Goal: Task Accomplishment & Management: Use online tool/utility

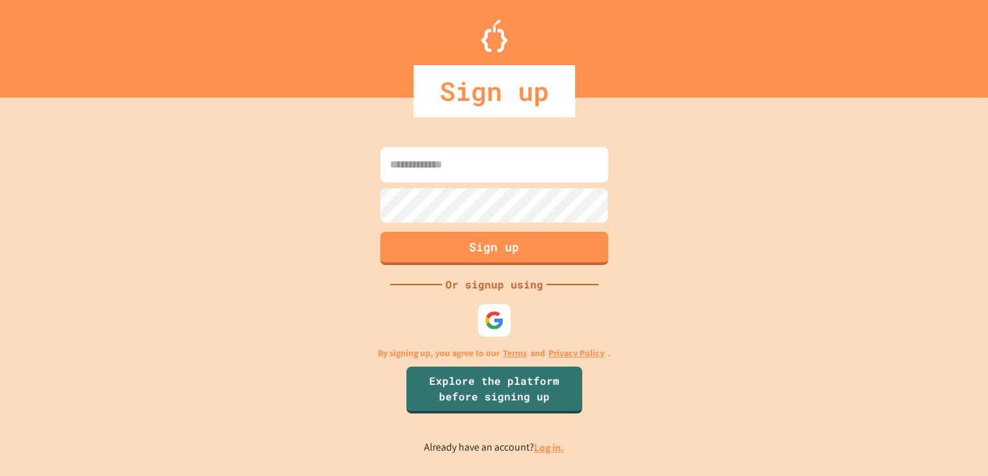
click at [542, 452] on link "Log in." at bounding box center [549, 448] width 30 height 14
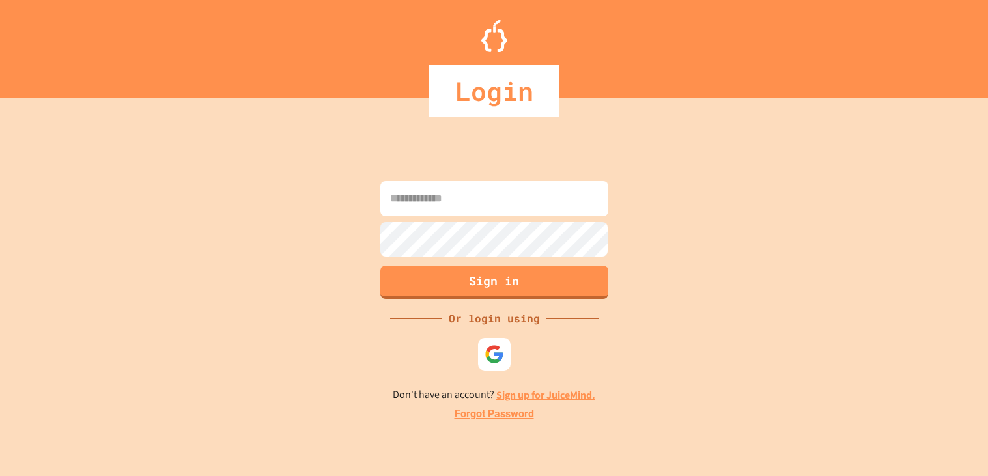
type input "**********"
click at [499, 279] on button "Sign in" at bounding box center [494, 281] width 232 height 34
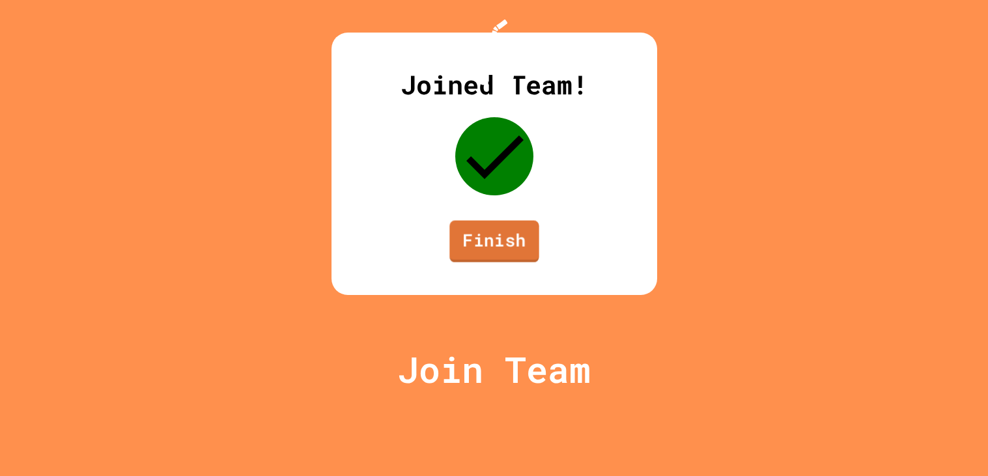
click at [509, 262] on link "Finish" at bounding box center [493, 242] width 89 height 42
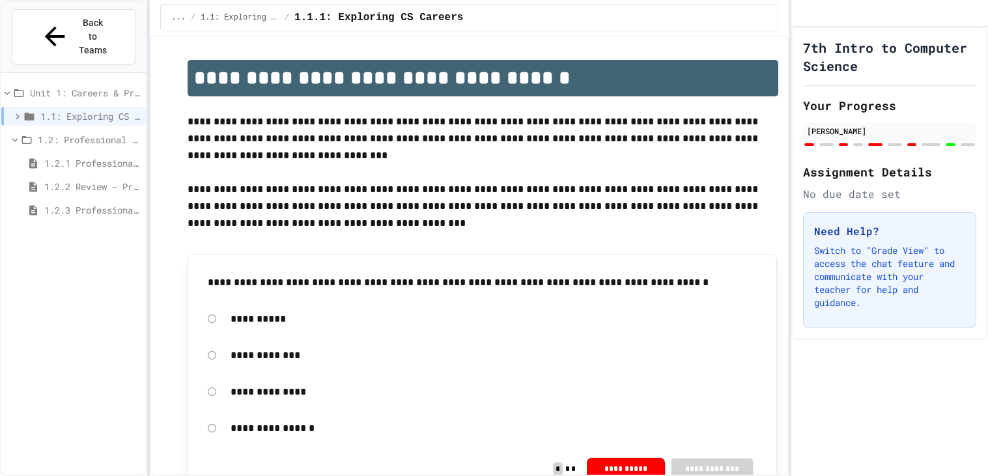
click at [16, 113] on icon at bounding box center [18, 116] width 4 height 6
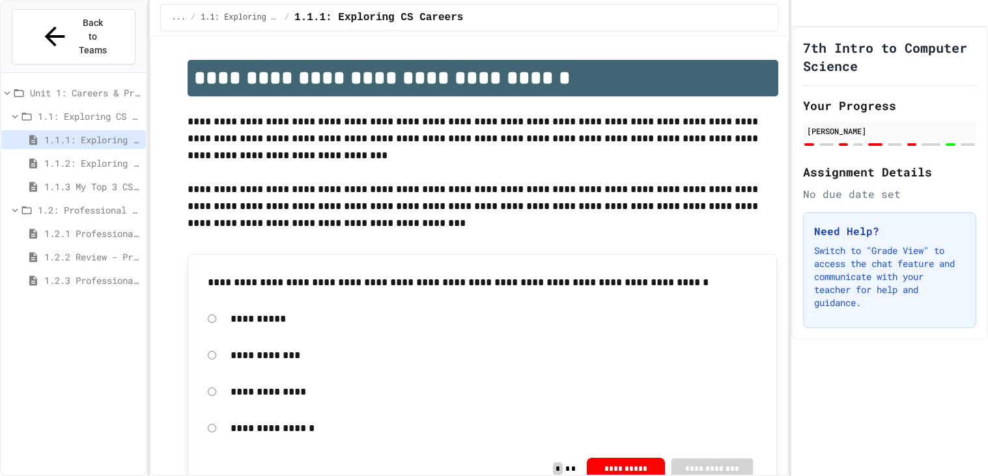
click at [66, 227] on span "1.2.1 Professional Communication" at bounding box center [92, 234] width 96 height 14
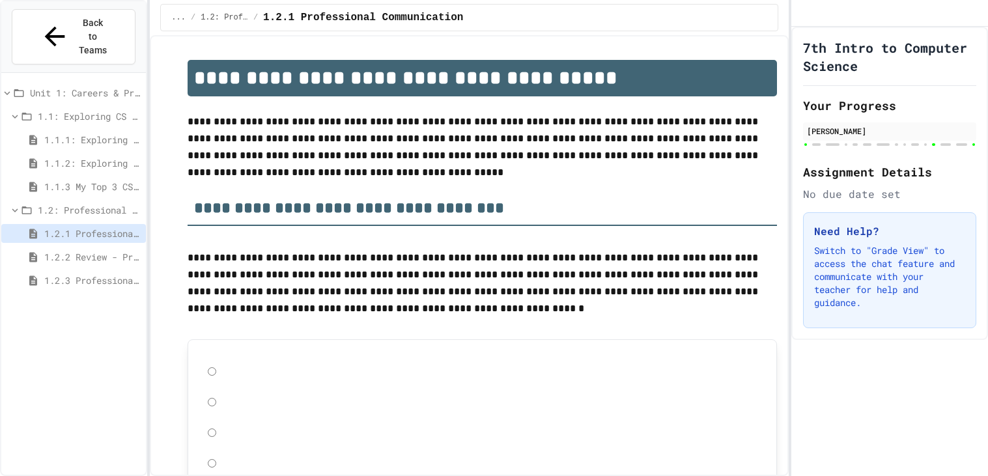
click at [96, 271] on div "1.2.3 Professional Communication Challenge" at bounding box center [73, 280] width 145 height 19
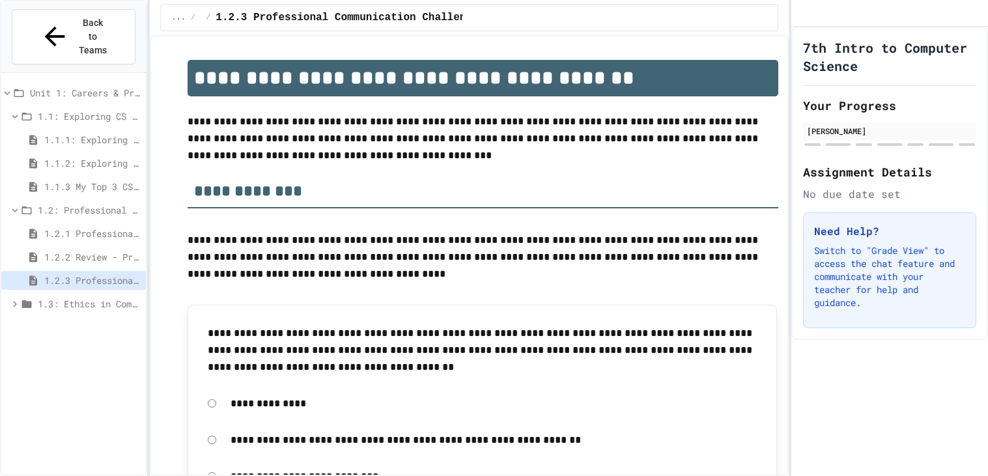
click at [13, 204] on icon at bounding box center [15, 210] width 12 height 12
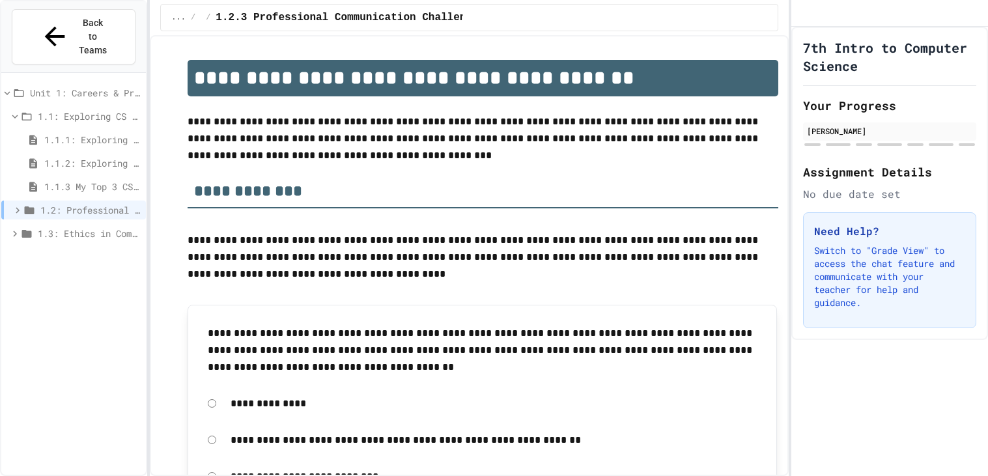
click at [13, 115] on icon at bounding box center [15, 117] width 6 height 4
